Goal: Transaction & Acquisition: Subscribe to service/newsletter

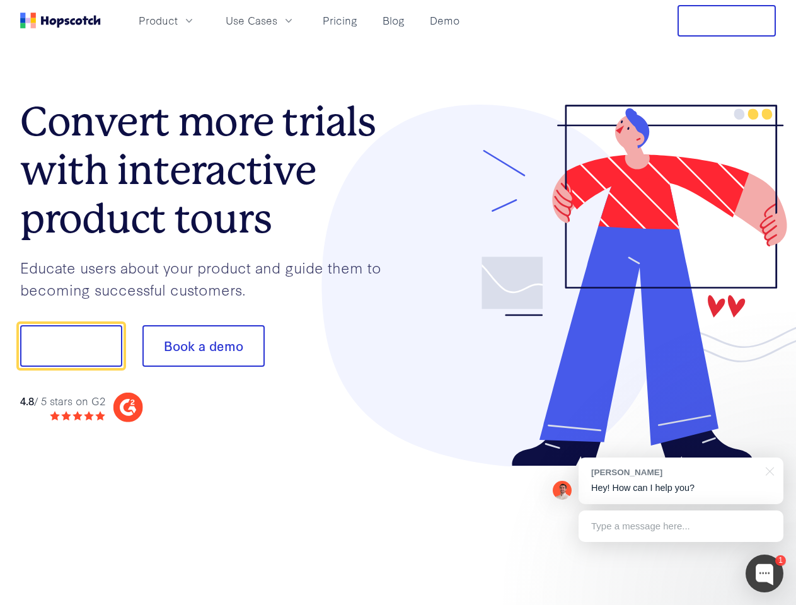
click at [398, 302] on div at bounding box center [587, 286] width 378 height 362
click at [178, 20] on span "Product" at bounding box center [158, 21] width 39 height 16
click at [277, 20] on span "Use Cases" at bounding box center [251, 21] width 52 height 16
click at [726, 21] on button "Free Trial" at bounding box center [726, 20] width 98 height 31
click at [71, 346] on button "Show me!" at bounding box center [71, 346] width 102 height 42
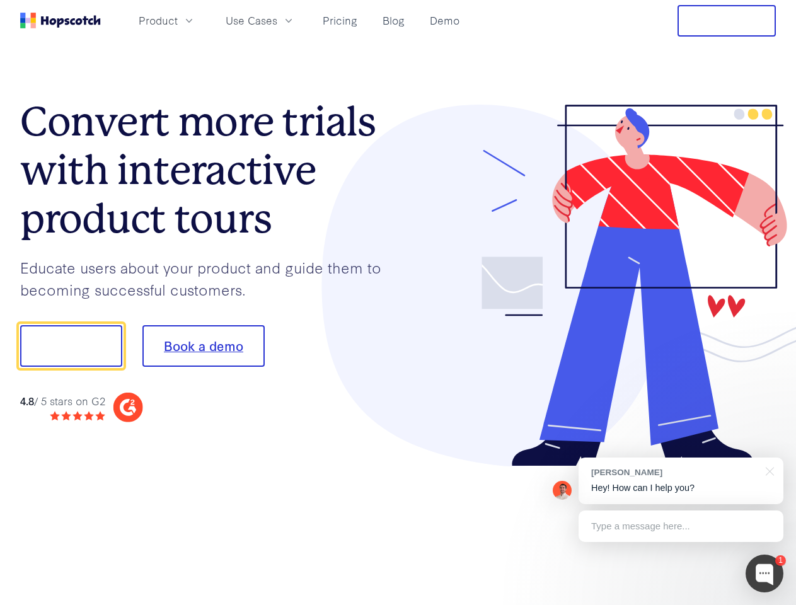
click at [203, 346] on button "Book a demo" at bounding box center [203, 346] width 122 height 42
click at [764, 573] on div at bounding box center [764, 573] width 38 height 38
click at [680, 481] on div "[PERSON_NAME] Hey! How can I help you?" at bounding box center [680, 480] width 205 height 47
click at [767, 470] on div at bounding box center [665, 344] width 236 height 420
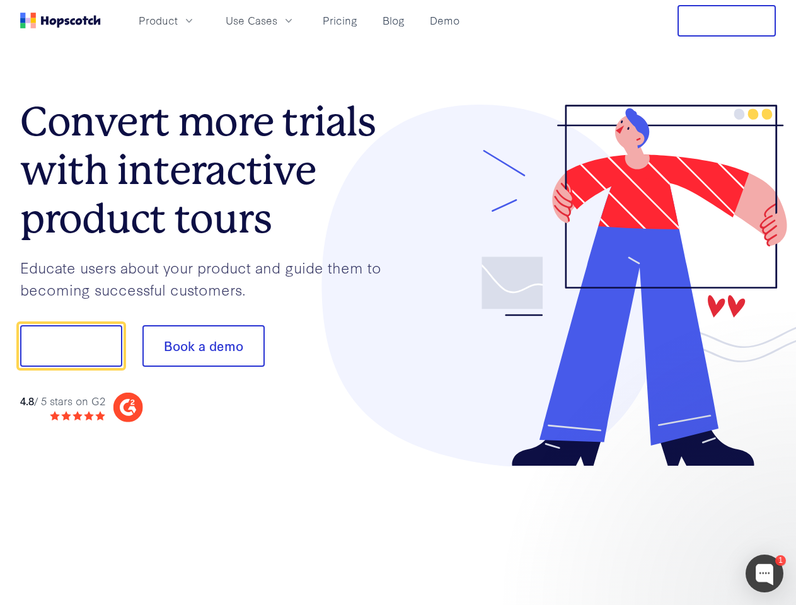
click at [680, 526] on div at bounding box center [665, 428] width 236 height 251
